Goal: Use online tool/utility: Utilize a website feature to perform a specific function

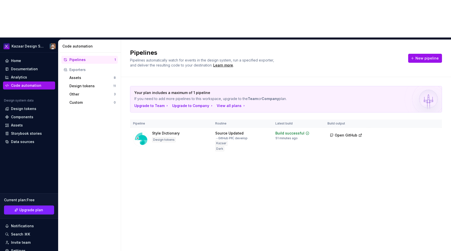
click at [344, 126] on div "Your plan includes a maximum of 1 pipeline If you need to add more pipelines to…" at bounding box center [286, 125] width 312 height 96
click at [421, 132] on span "Run" at bounding box center [420, 134] width 7 height 5
click at [376, 143] on div "Pipelines Pipelines automatically watch for events in the design system, run a …" at bounding box center [286, 164] width 330 height 249
click at [418, 132] on span "Run" at bounding box center [420, 134] width 7 height 5
click at [178, 131] on div "Style Dictionary Design tokens" at bounding box center [166, 139] width 28 height 16
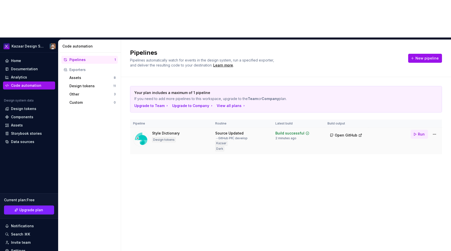
click at [416, 130] on button "Run" at bounding box center [418, 134] width 17 height 9
